Goal: Navigation & Orientation: Go to known website

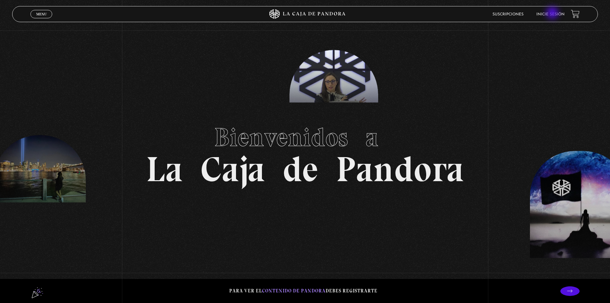
click at [553, 13] on link "Inicie sesión" at bounding box center [550, 14] width 28 height 4
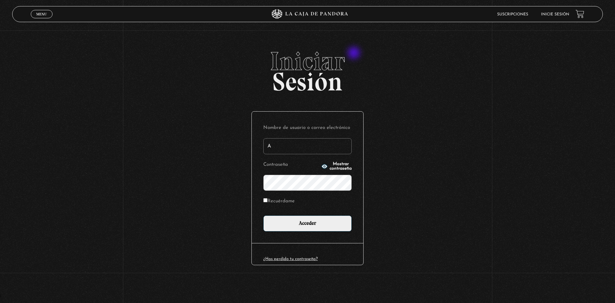
type input "Andy95"
click at [263, 215] on input "Acceder" at bounding box center [307, 223] width 88 height 16
